Goal: Task Accomplishment & Management: Complete application form

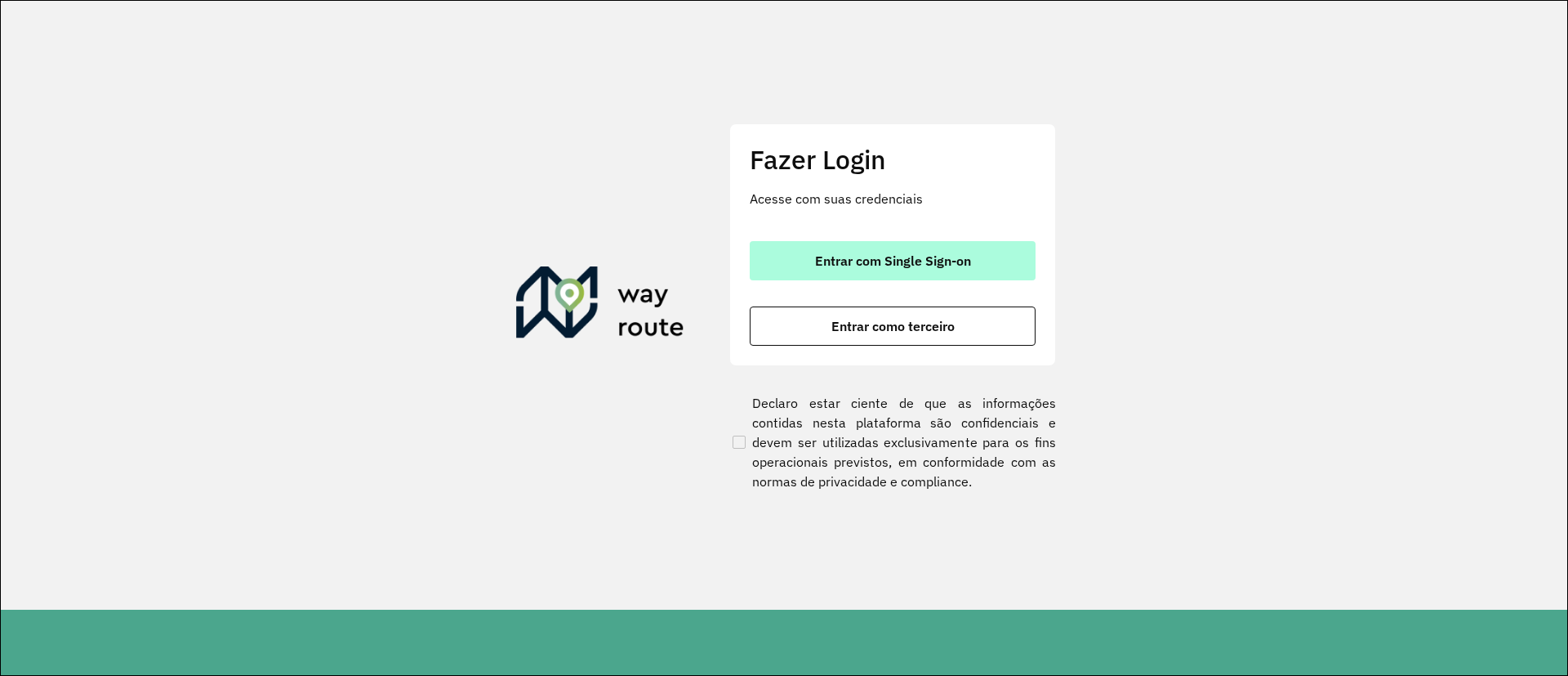
click at [949, 279] on button "Entrar com Single Sign-on" at bounding box center [892, 261] width 286 height 39
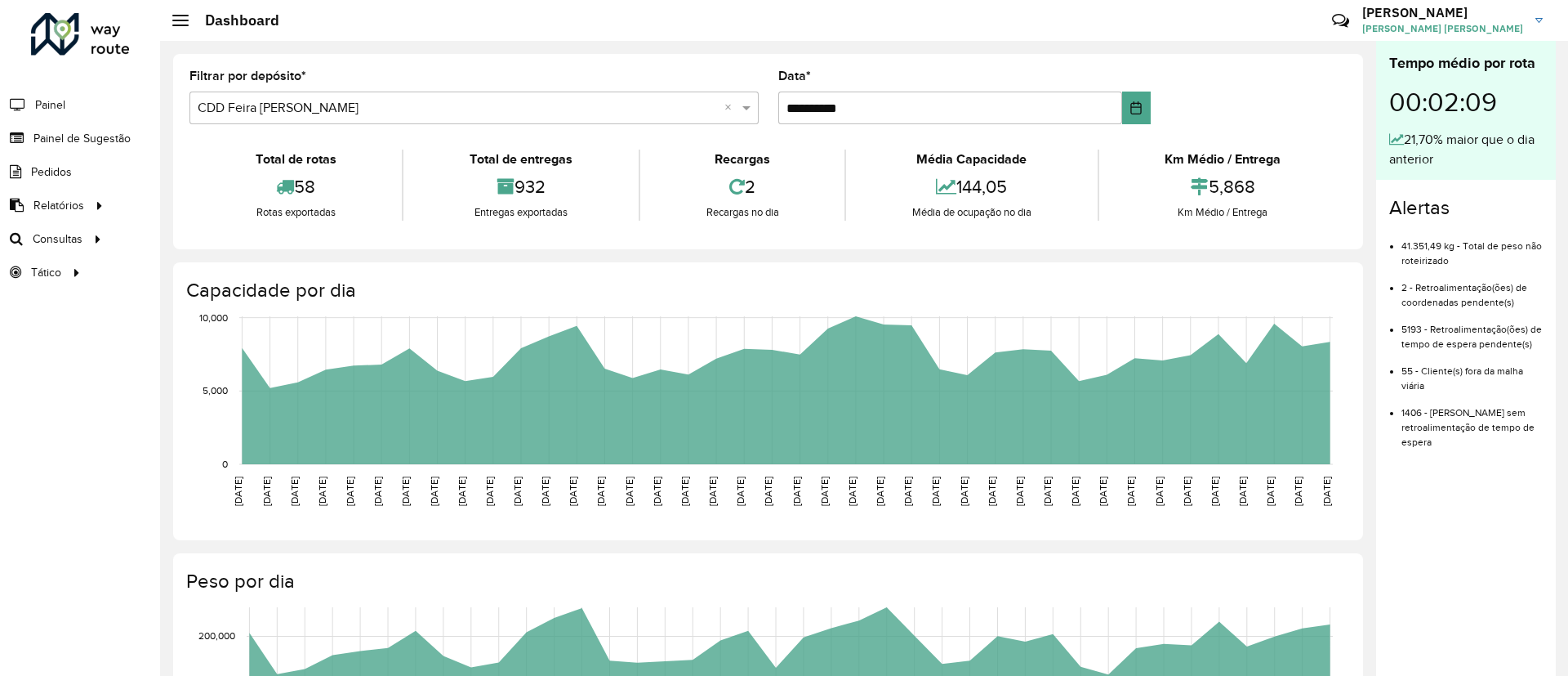
click at [949, 279] on h4 "Capacidade por dia" at bounding box center [766, 291] width 1161 height 24
click at [35, 126] on link "Painel de Sugestão" at bounding box center [68, 138] width 135 height 33
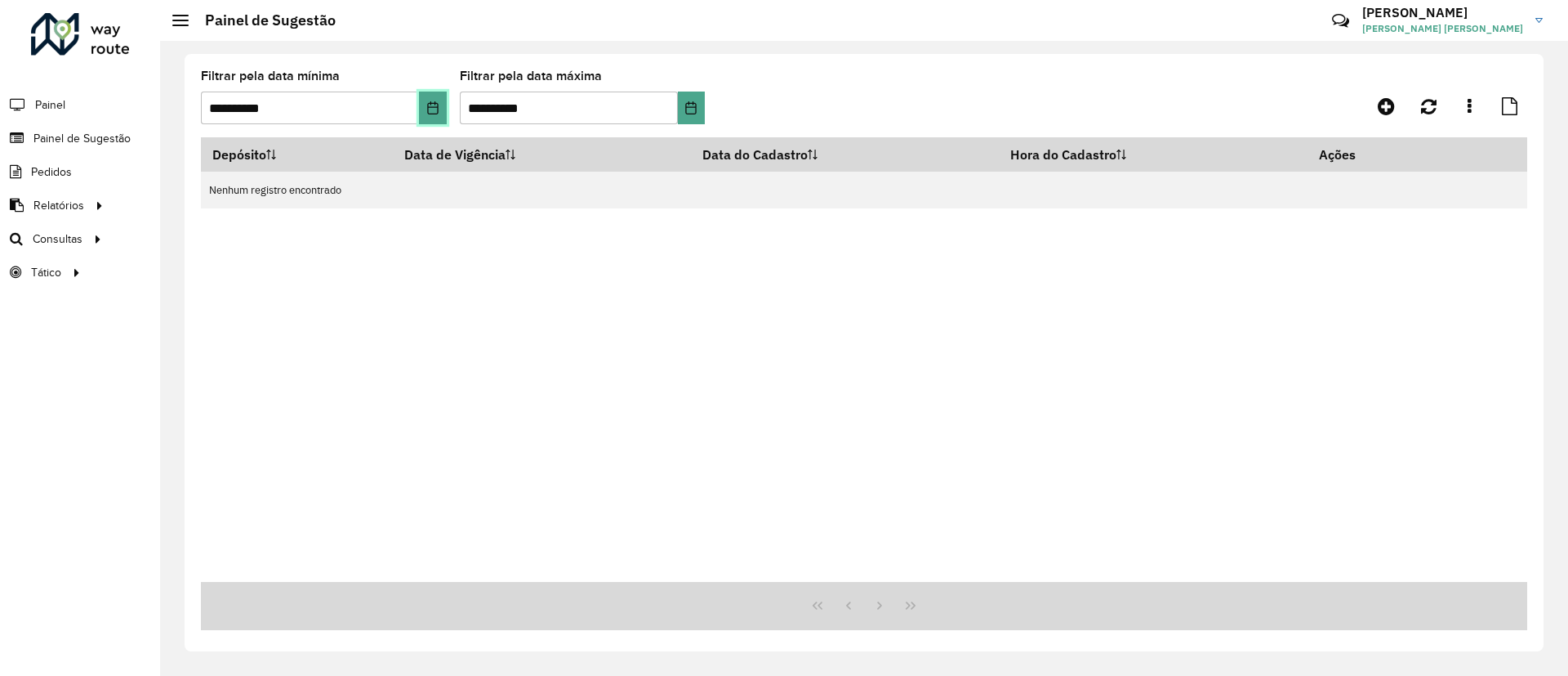
click at [430, 110] on icon "Choose Date" at bounding box center [432, 107] width 13 height 13
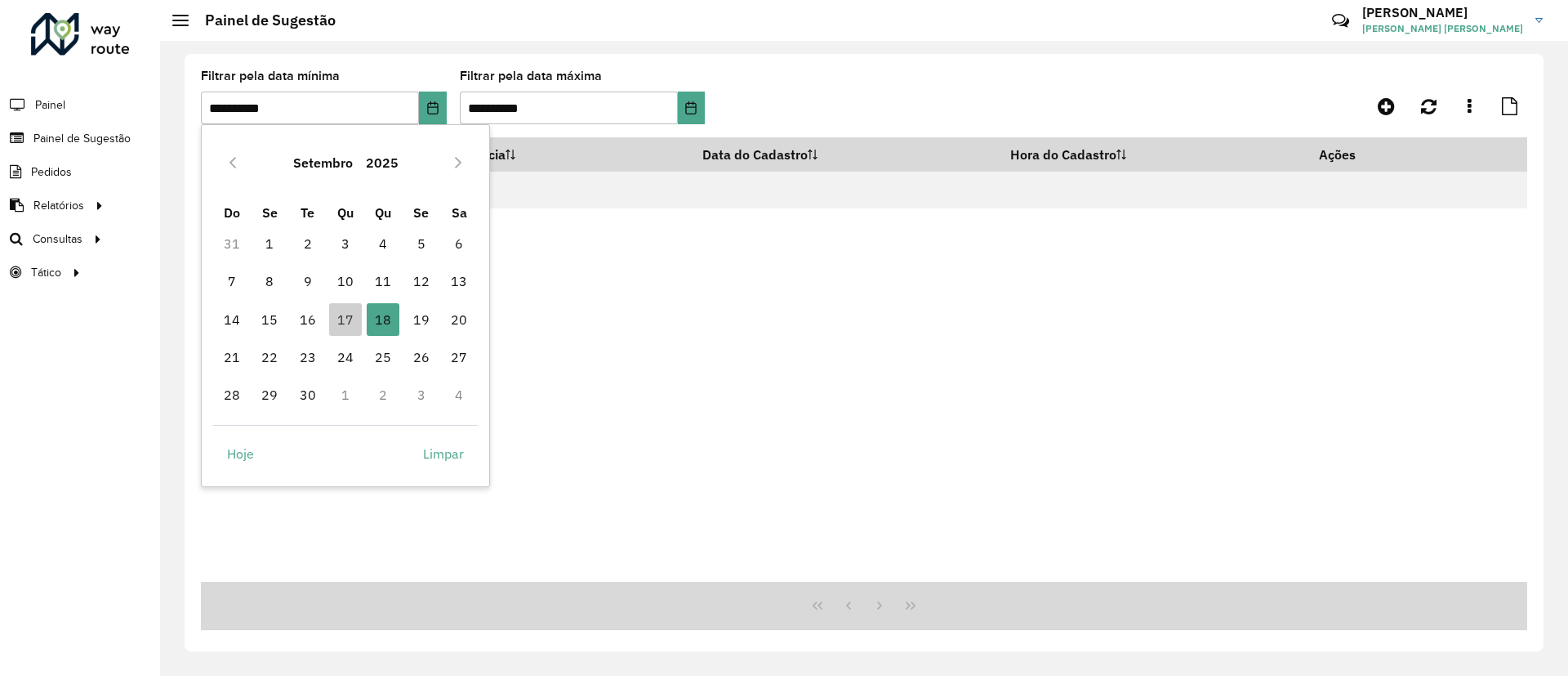
click at [327, 315] on td "17" at bounding box center [346, 319] width 38 height 38
click at [334, 315] on span "17" at bounding box center [346, 319] width 33 height 33
type input "**********"
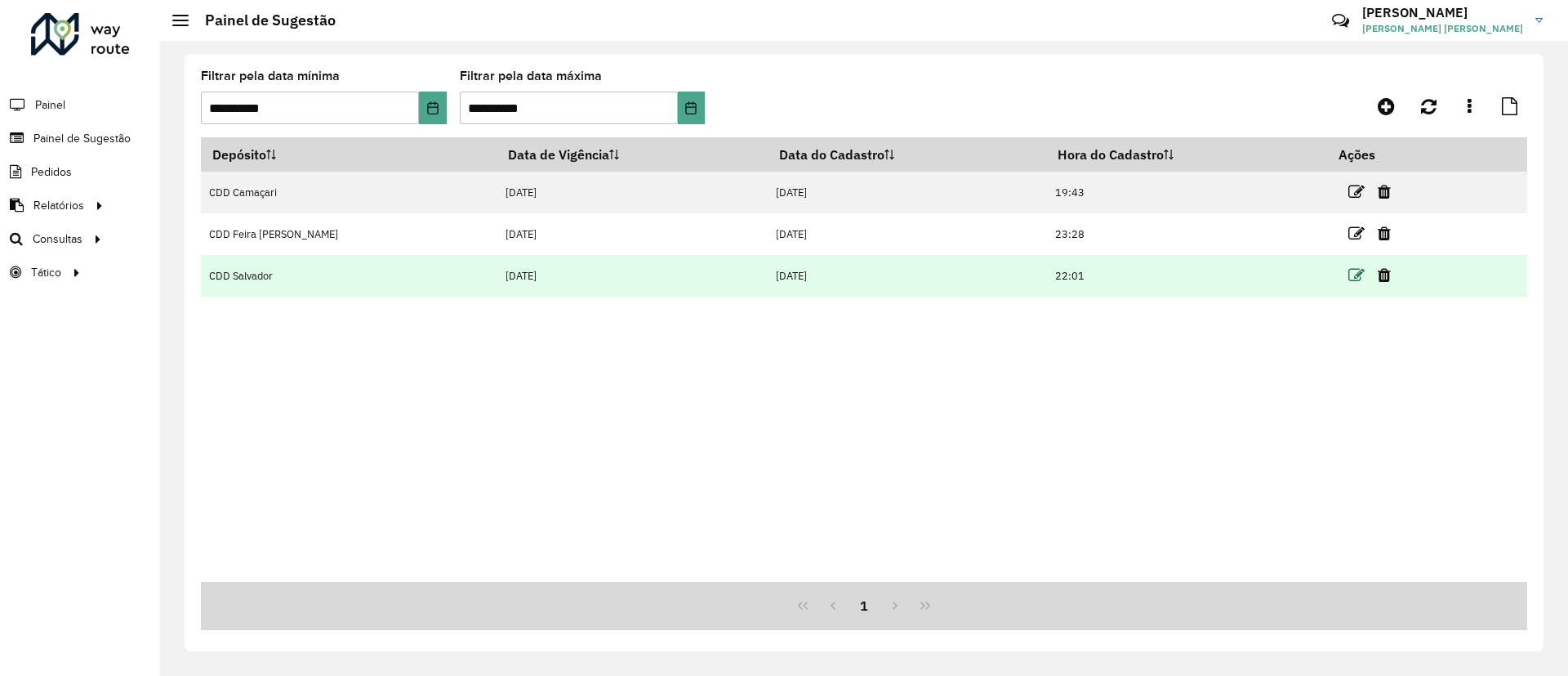
click at [1348, 275] on icon at bounding box center [1356, 275] width 16 height 16
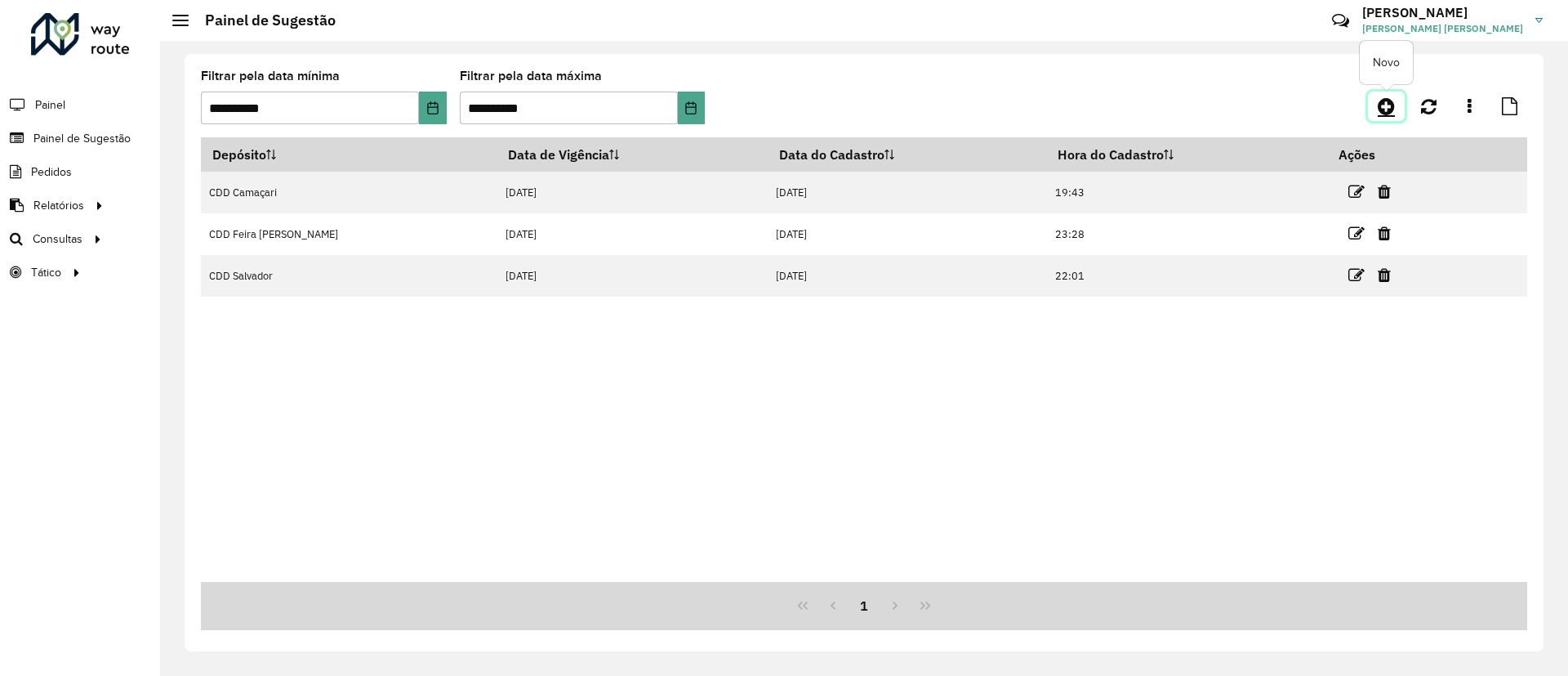
click at [1382, 111] on icon at bounding box center [1387, 106] width 17 height 20
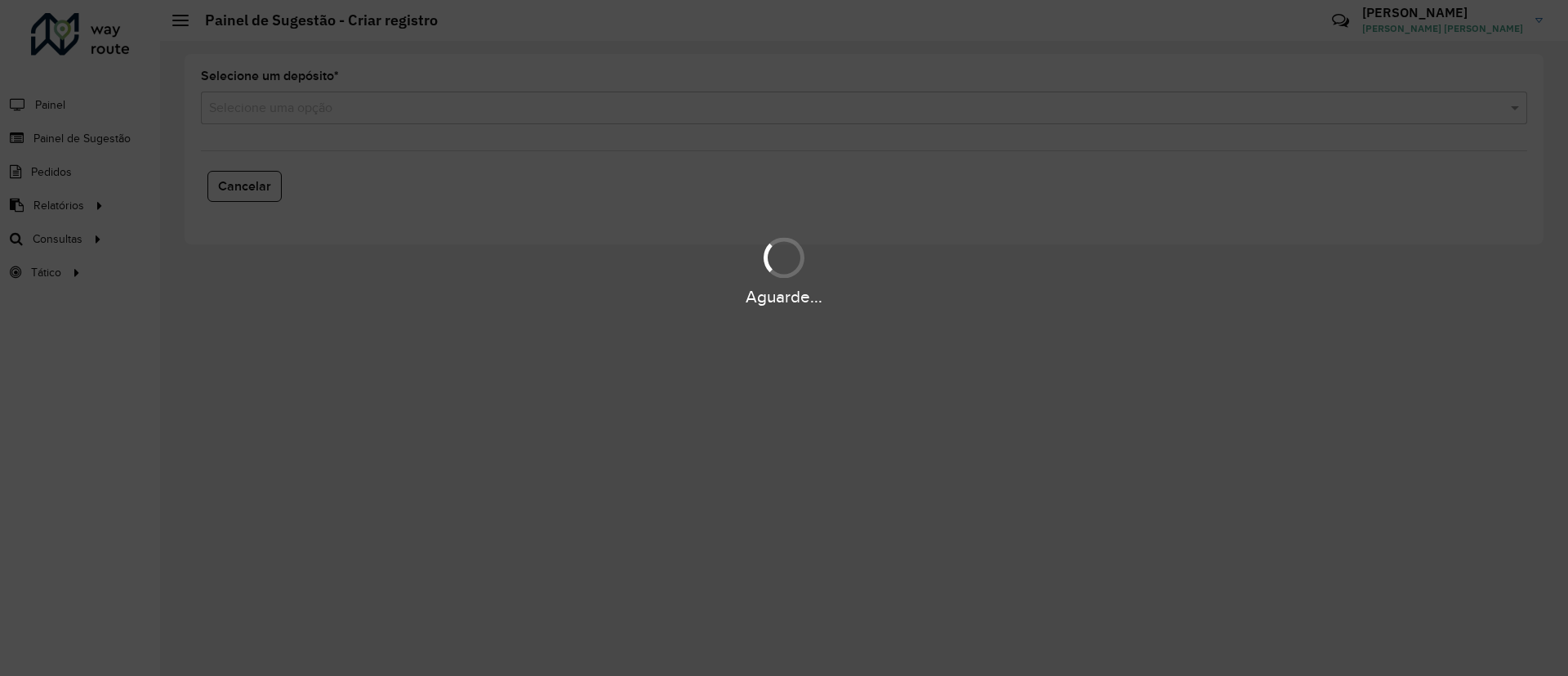
click at [892, 106] on div "Aguarde..." at bounding box center [784, 338] width 1568 height 676
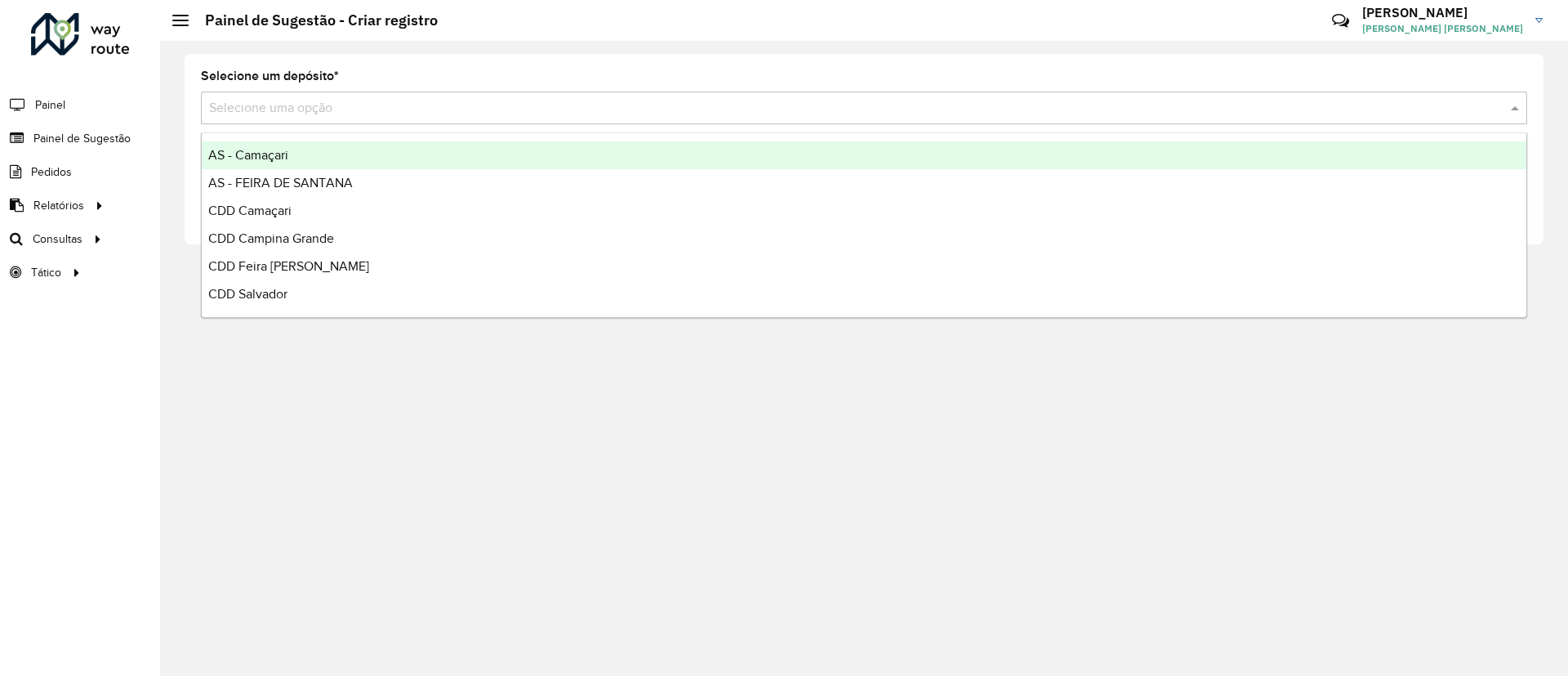
click at [892, 106] on input "text" at bounding box center [847, 109] width 1277 height 20
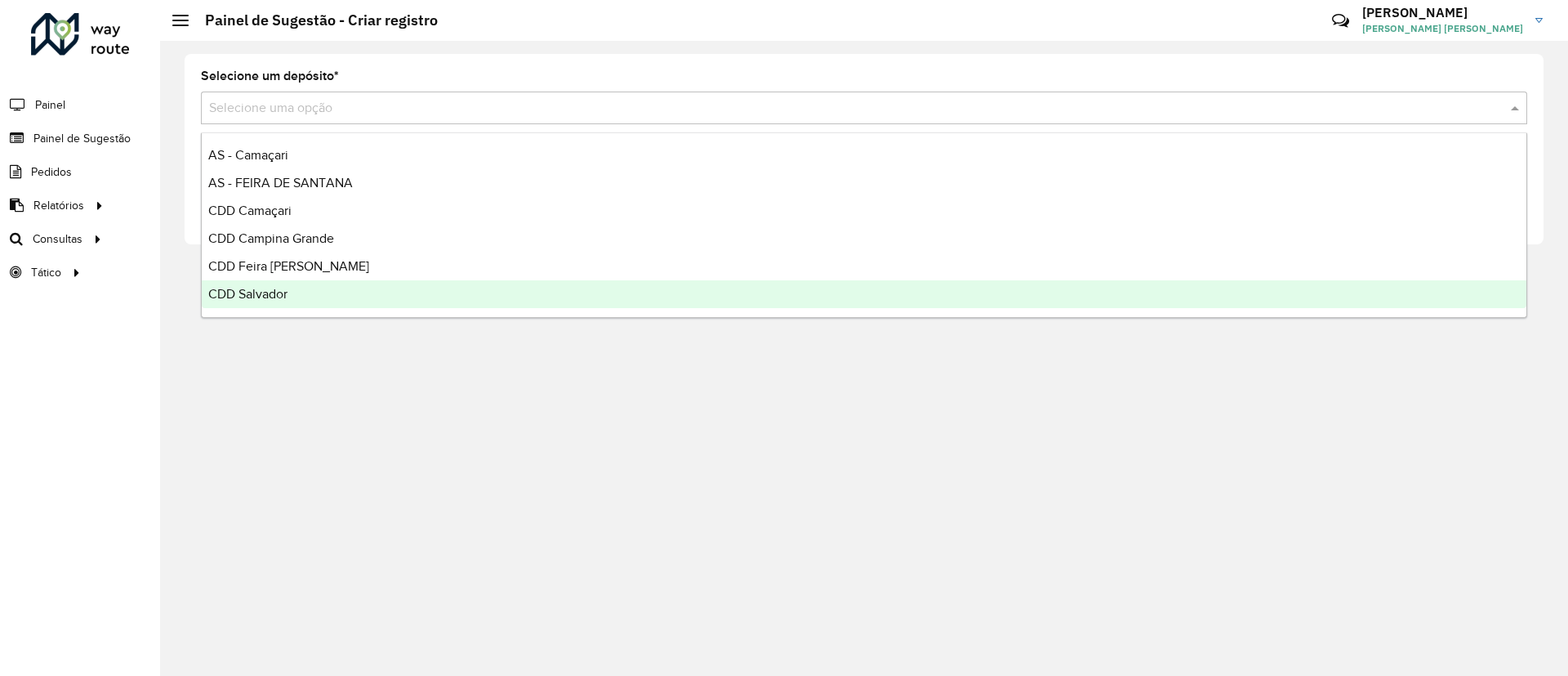
click at [683, 303] on div "CDD Salvador" at bounding box center [864, 294] width 1325 height 27
